Goal: Find specific page/section: Find specific page/section

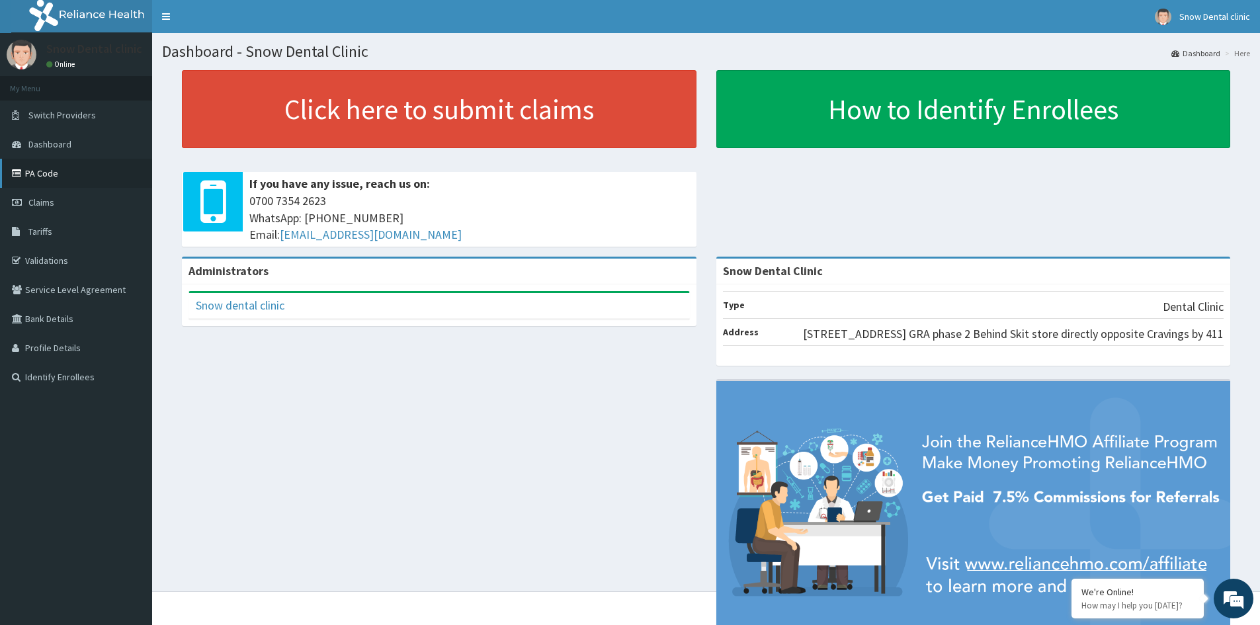
click at [67, 173] on link "PA Code" at bounding box center [76, 173] width 152 height 29
